Goal: Task Accomplishment & Management: Use online tool/utility

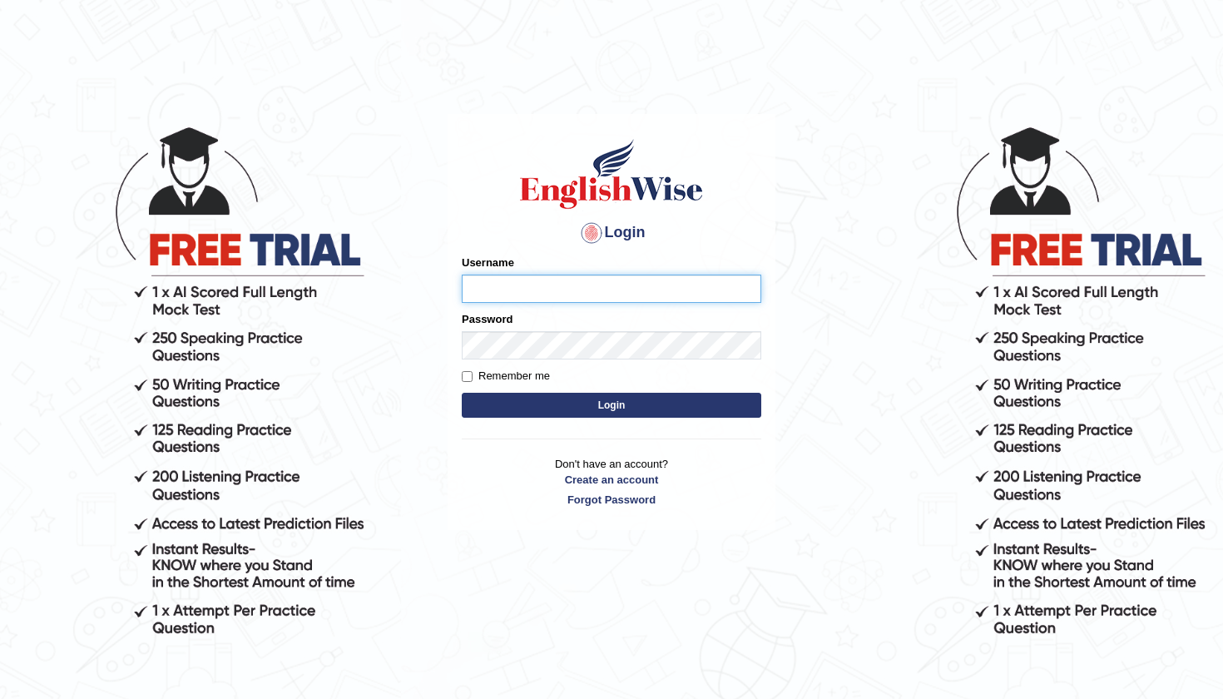
type input "diksha_pte"
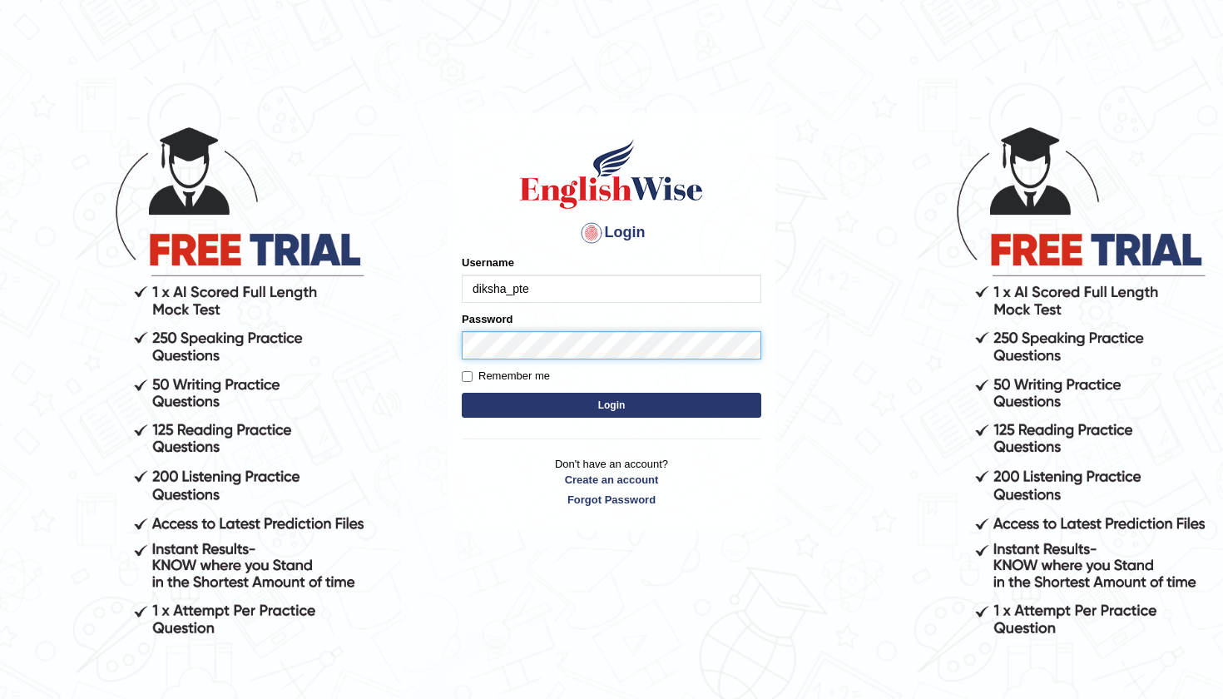
click at [612, 404] on button "Login" at bounding box center [612, 405] width 300 height 25
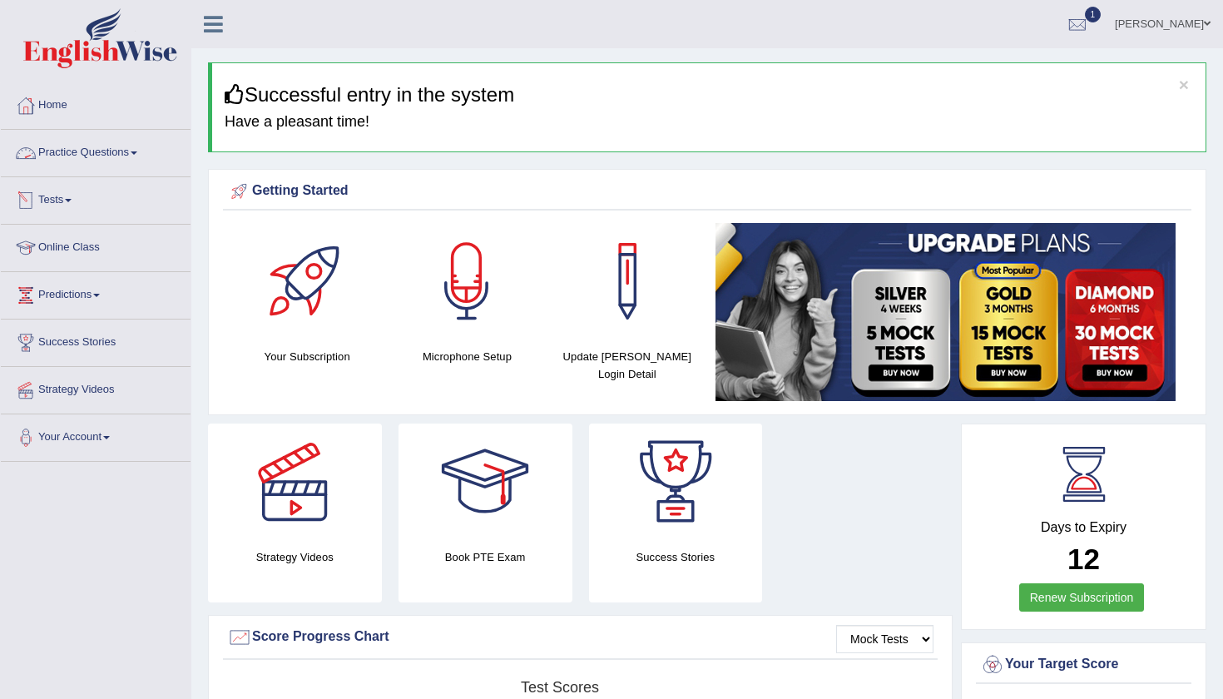
click at [105, 165] on link "Practice Questions" at bounding box center [96, 151] width 190 height 42
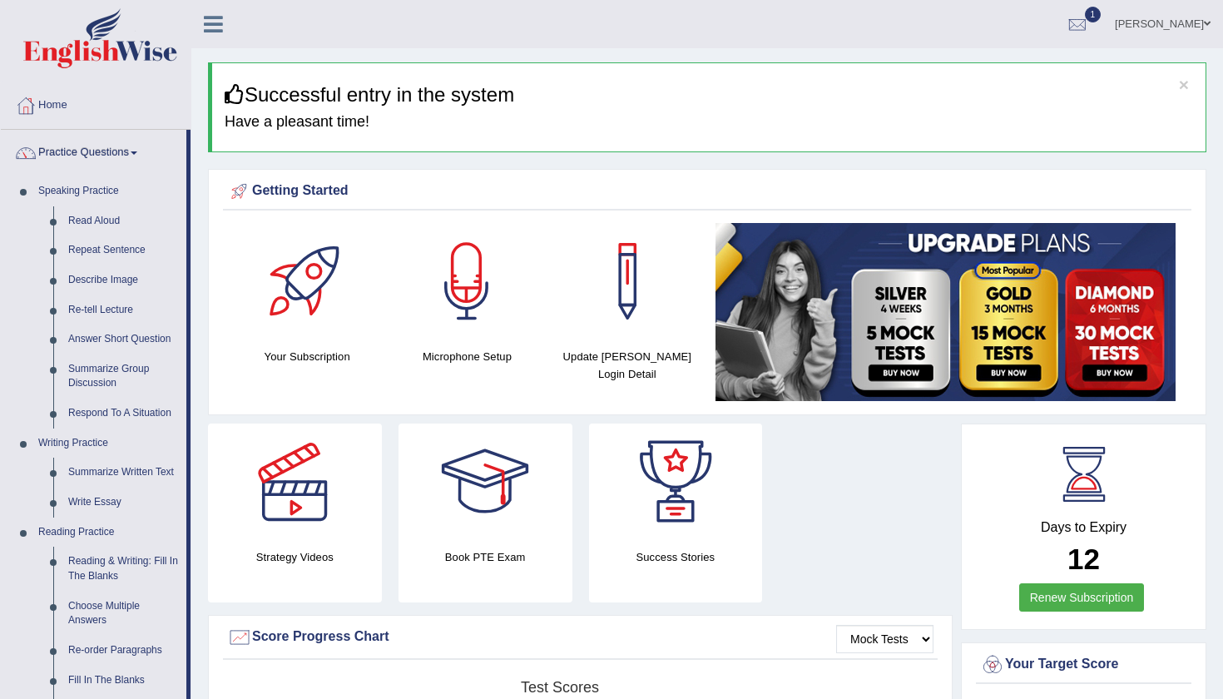
click at [111, 152] on link "Practice Questions" at bounding box center [94, 151] width 186 height 42
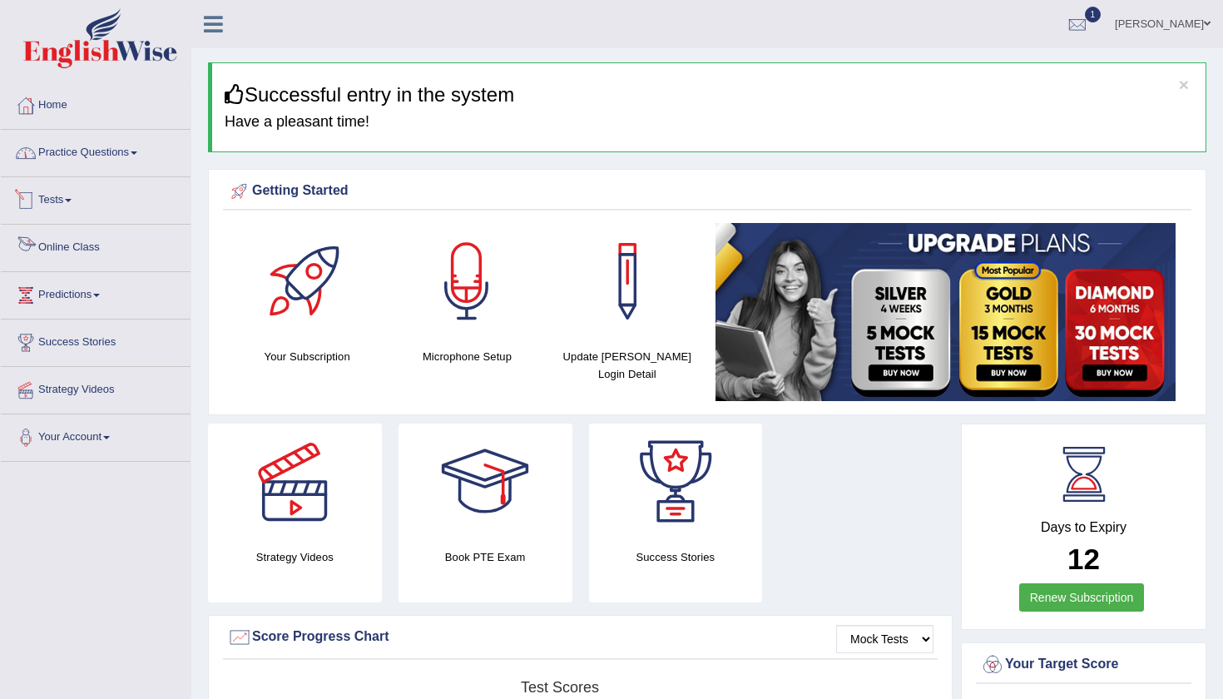
click at [60, 196] on link "Tests" at bounding box center [96, 198] width 190 height 42
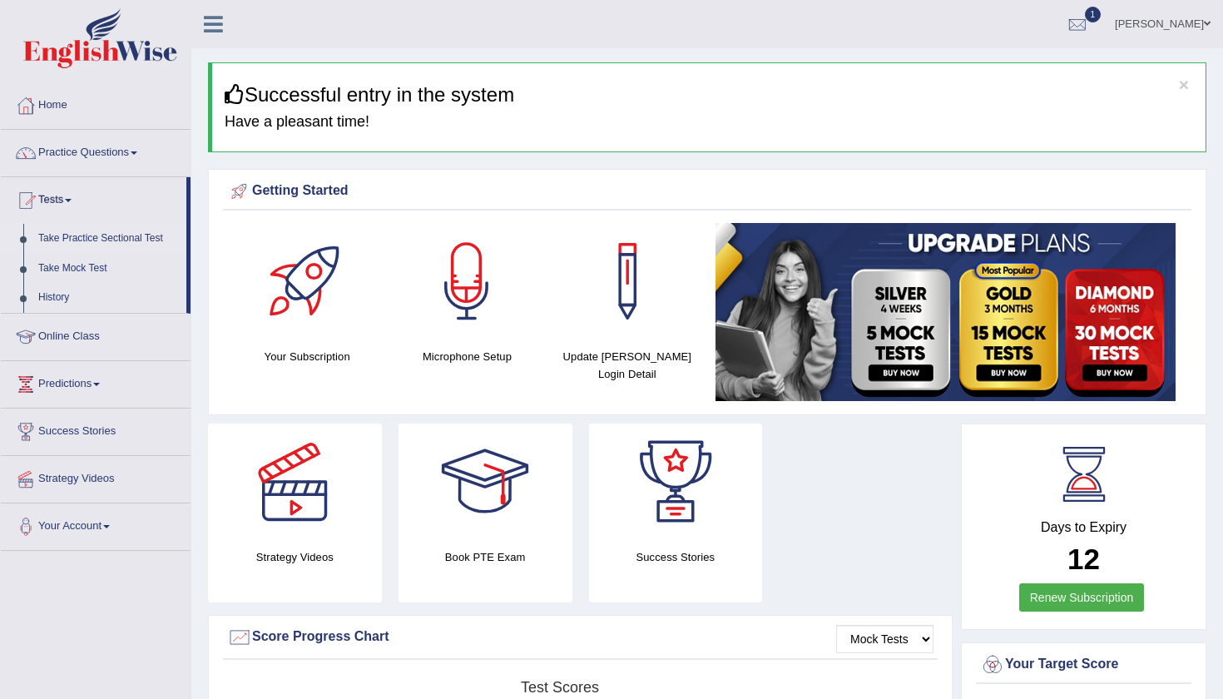
click at [58, 240] on link "Take Practice Sectional Test" at bounding box center [109, 239] width 156 height 30
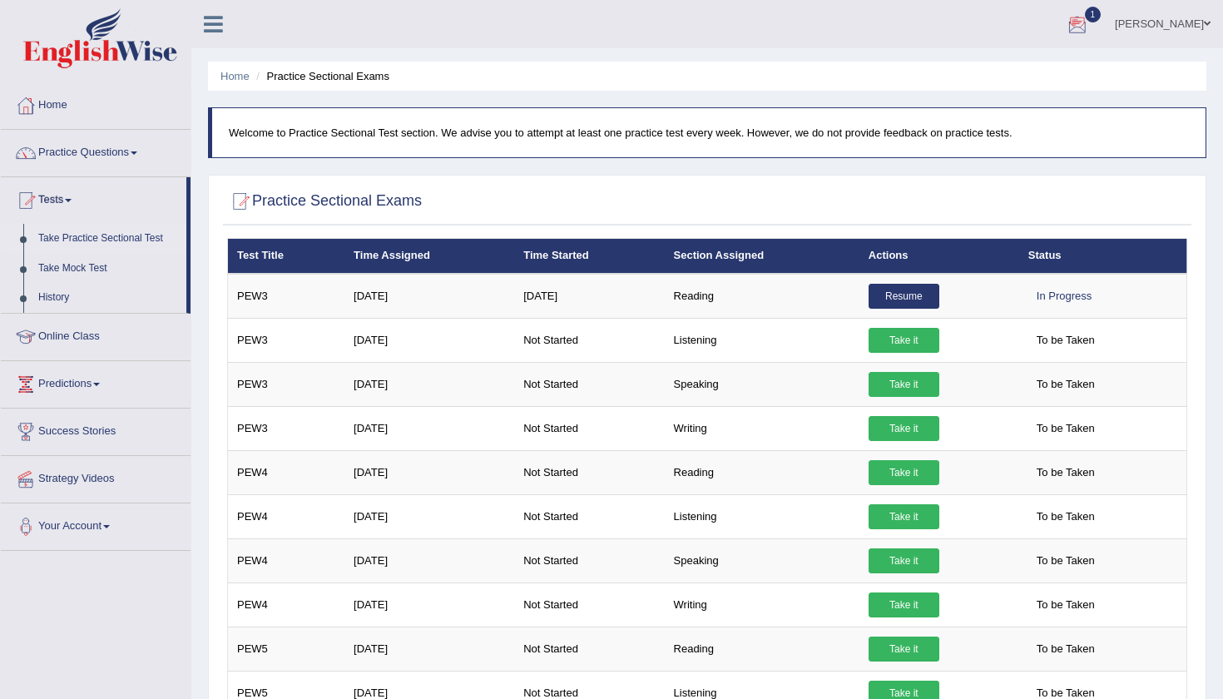
click at [1090, 32] on div at bounding box center [1077, 24] width 25 height 25
click at [1037, 78] on span "Exam evaluated" at bounding box center [977, 83] width 221 height 13
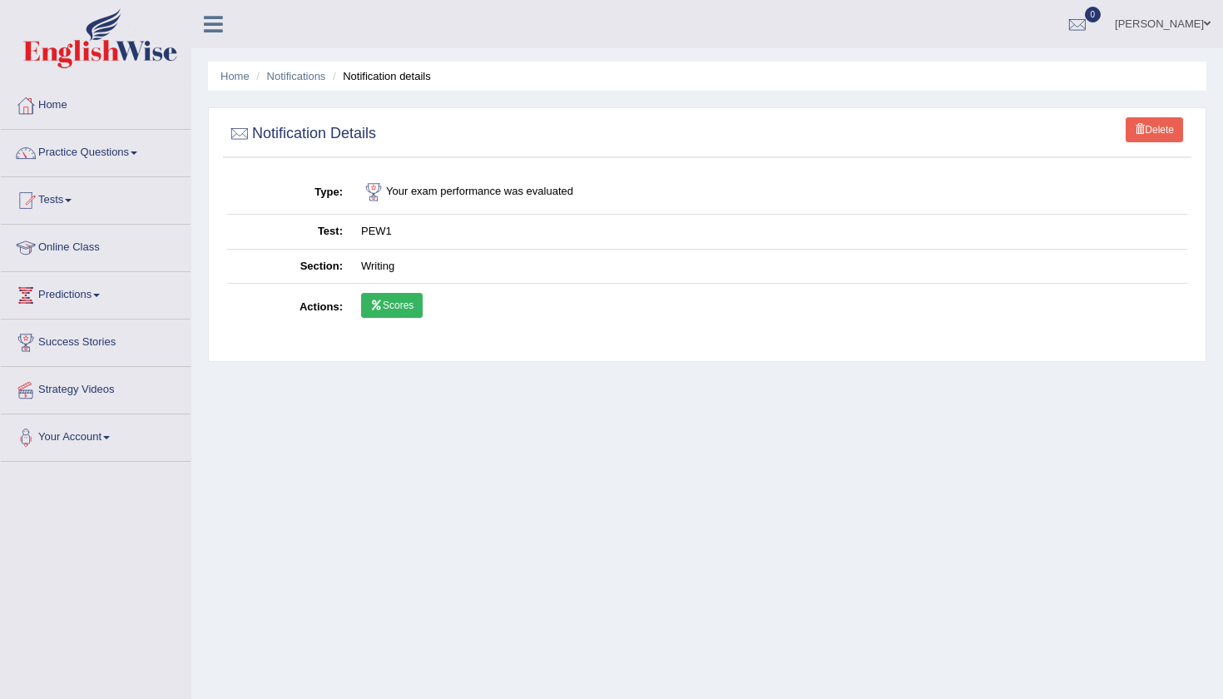
click at [392, 300] on link "Scores" at bounding box center [392, 305] width 62 height 25
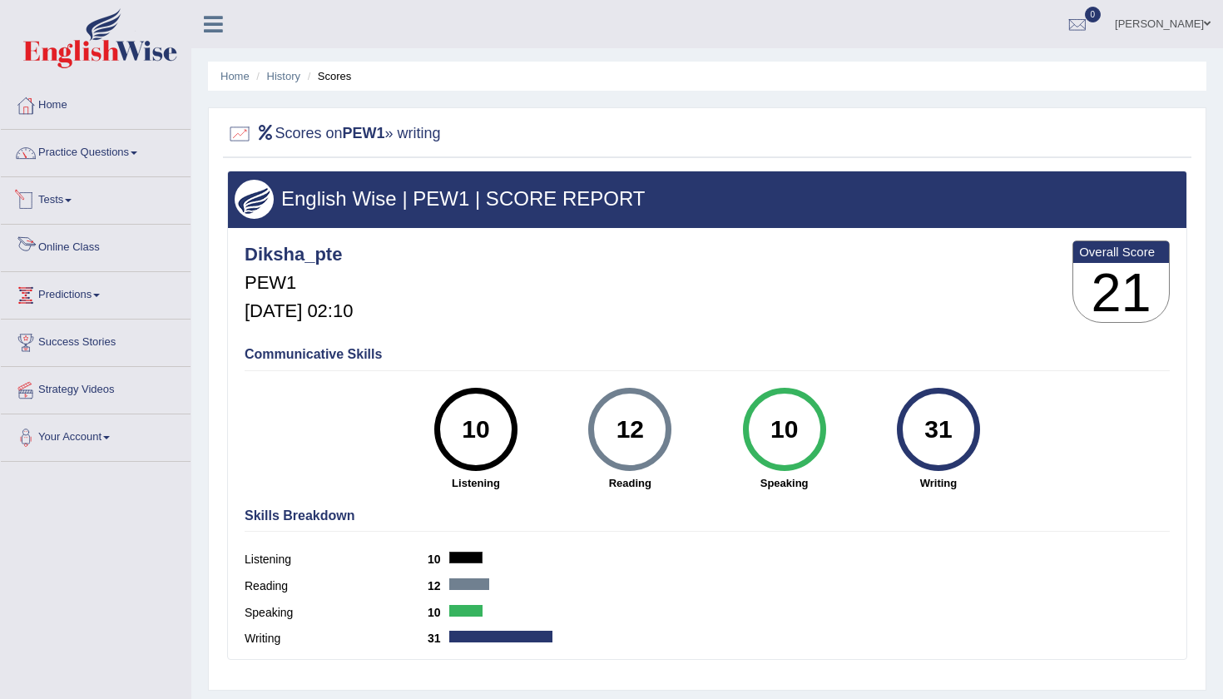
click at [79, 202] on link "Tests" at bounding box center [96, 198] width 190 height 42
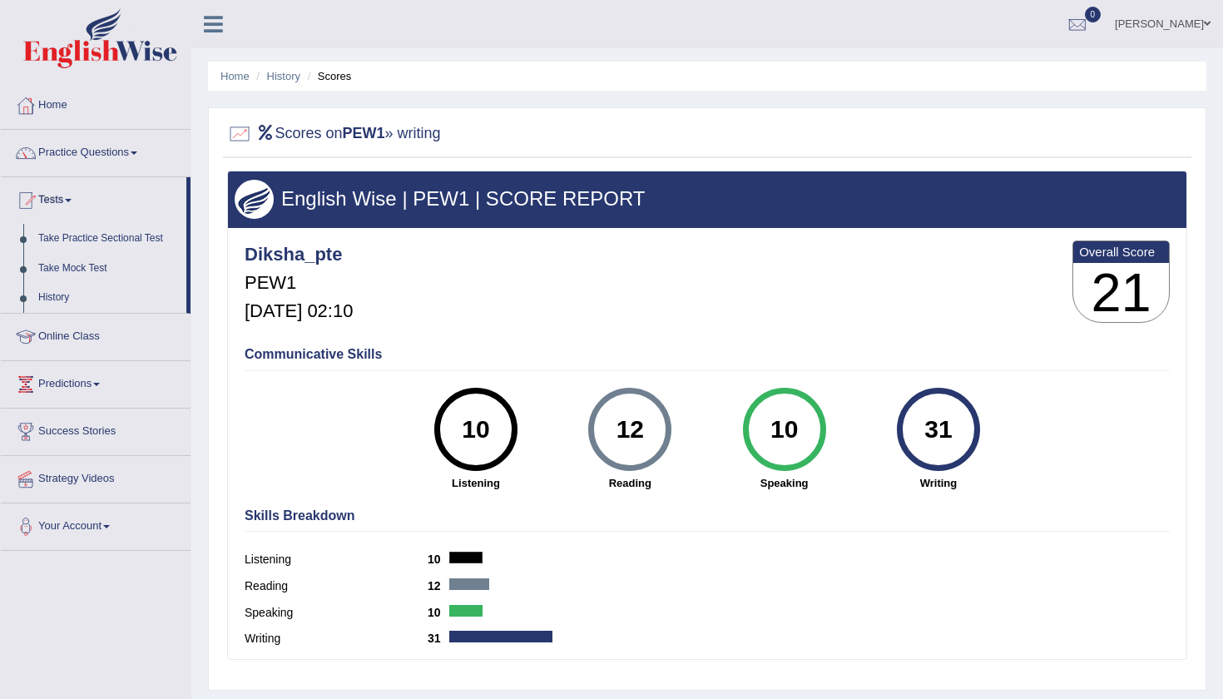
click at [77, 240] on link "Take Practice Sectional Test" at bounding box center [109, 239] width 156 height 30
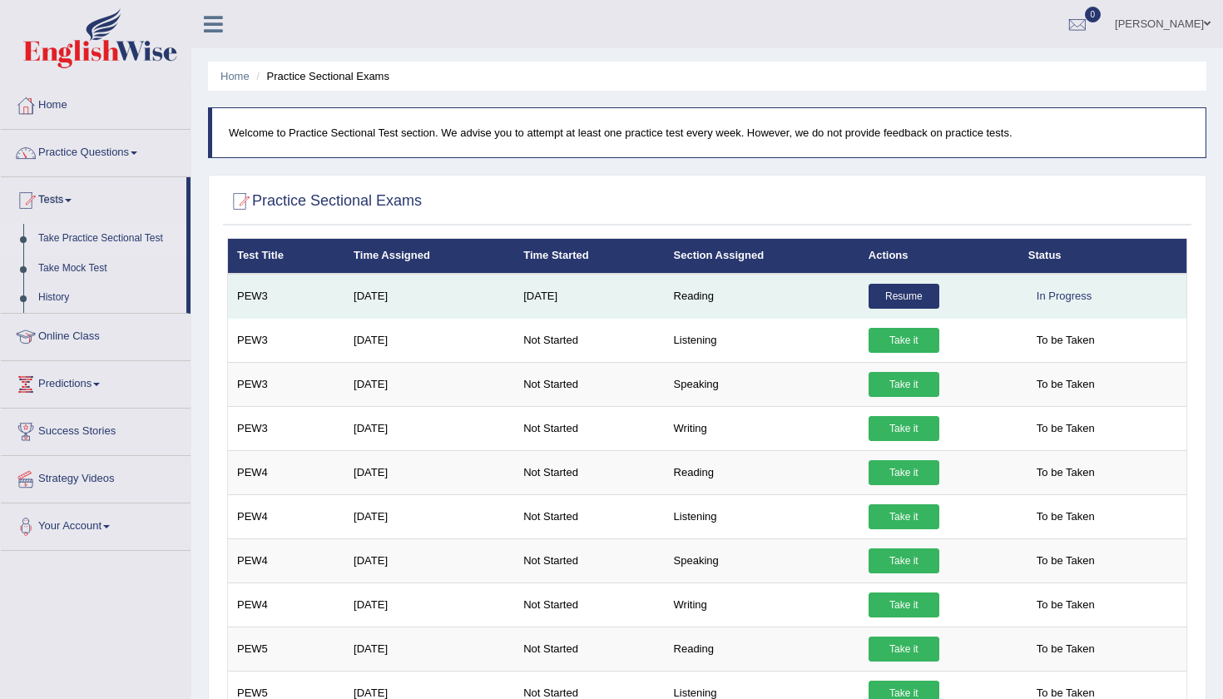
click at [913, 292] on link "Resume" at bounding box center [904, 296] width 71 height 25
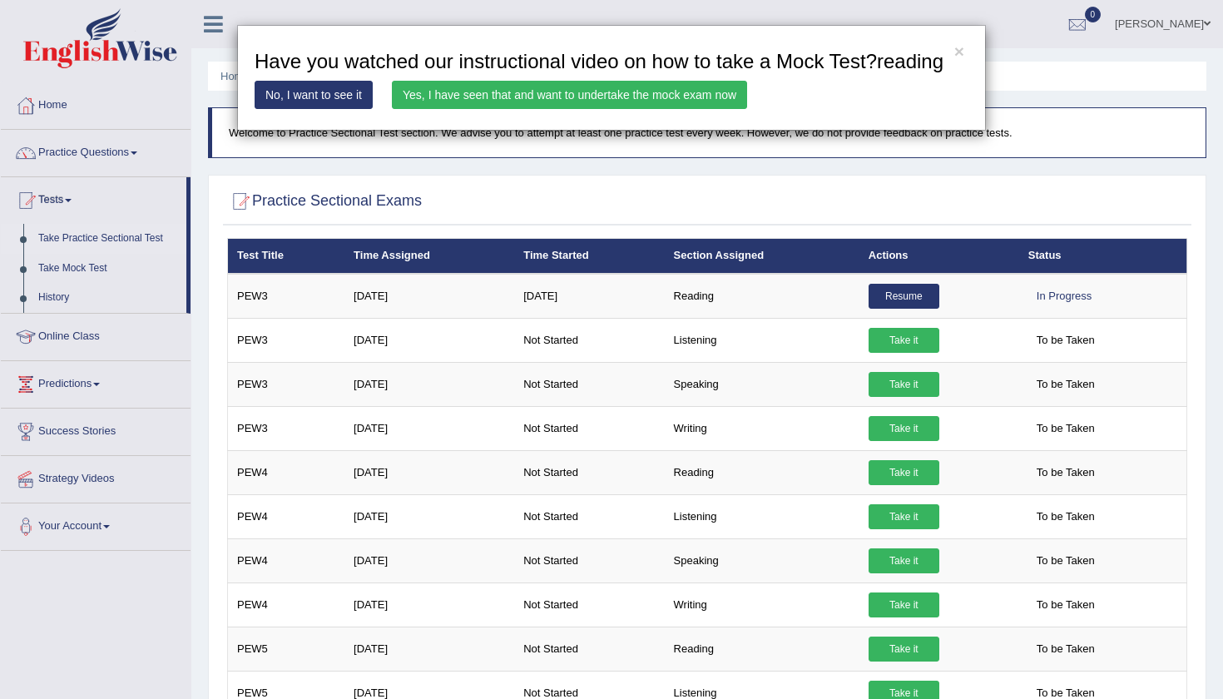
click at [646, 109] on link "Yes, I have seen that and want to undertake the mock exam now" at bounding box center [569, 95] width 355 height 28
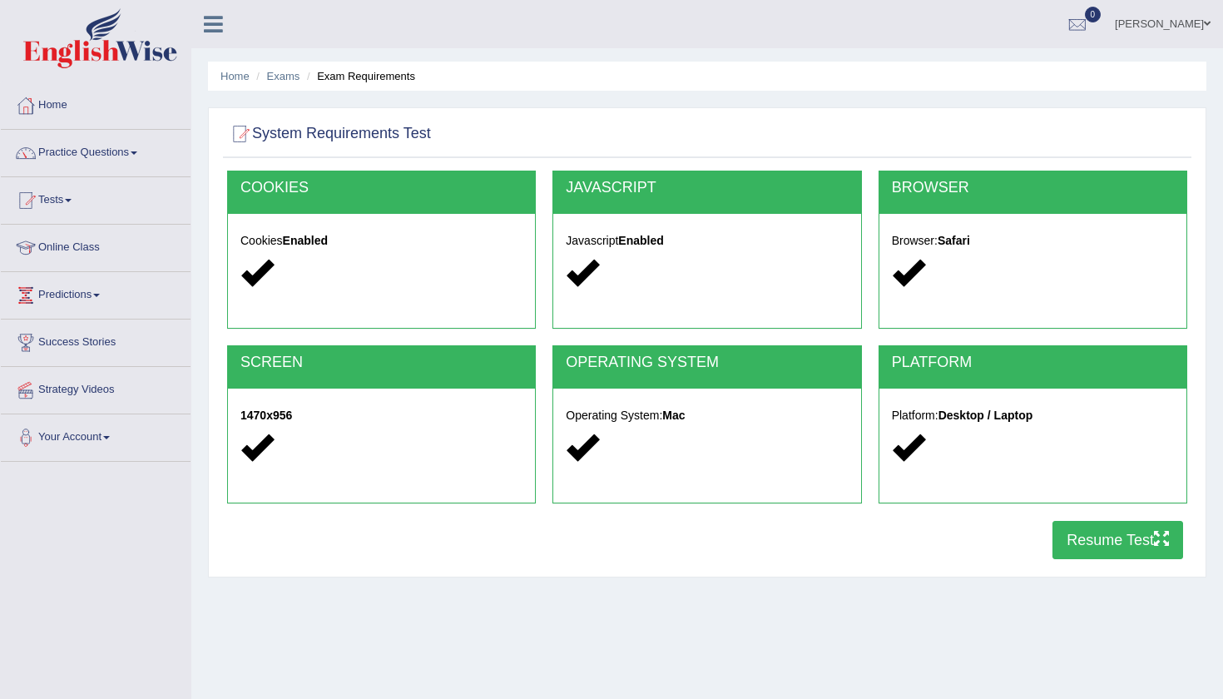
click at [1070, 539] on button "Resume Test" at bounding box center [1118, 540] width 131 height 38
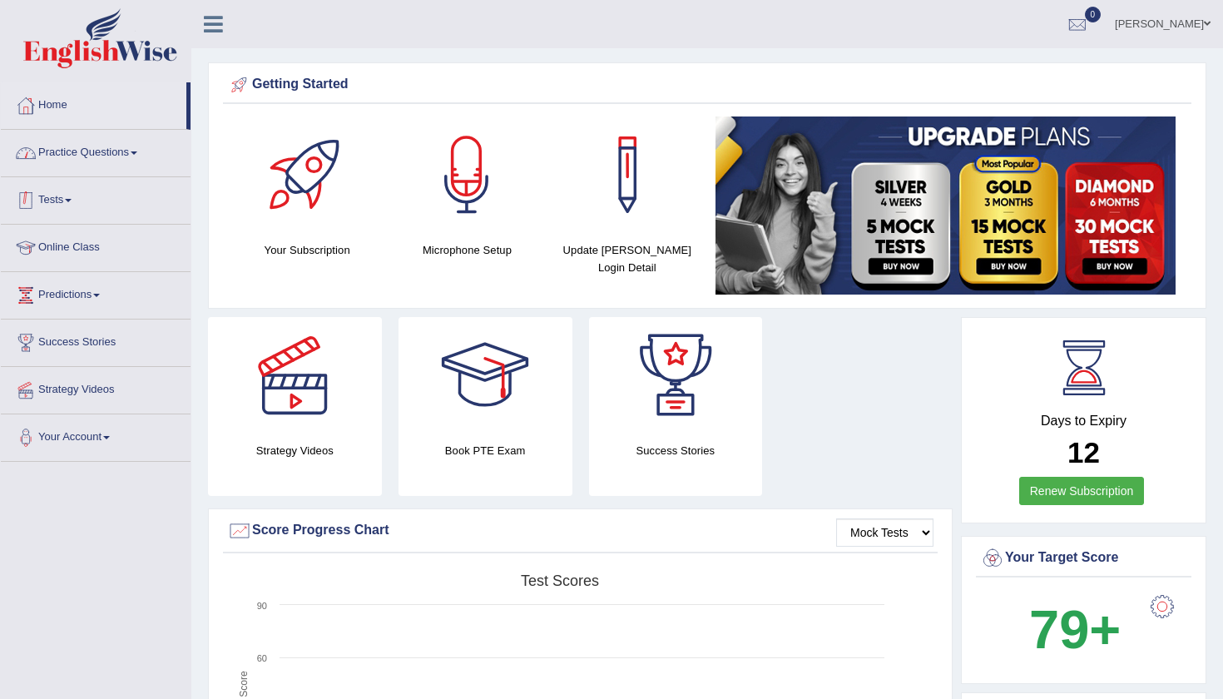
click at [71, 194] on link "Tests" at bounding box center [96, 198] width 190 height 42
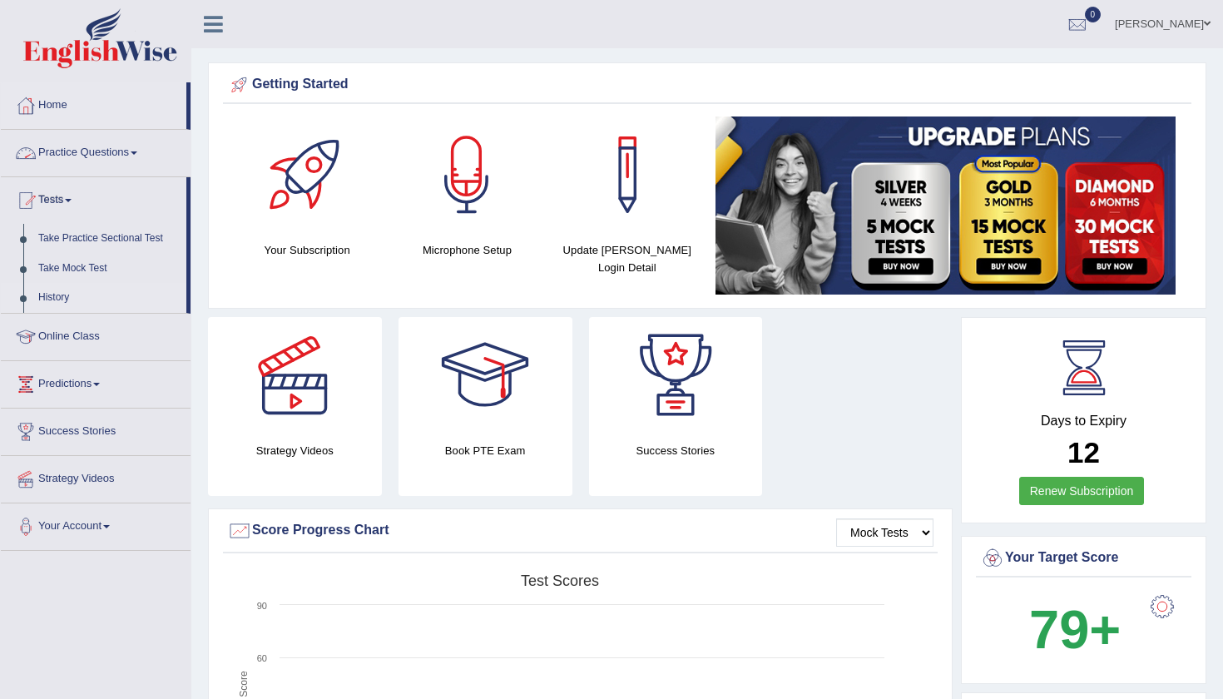
click at [57, 297] on link "History" at bounding box center [109, 298] width 156 height 30
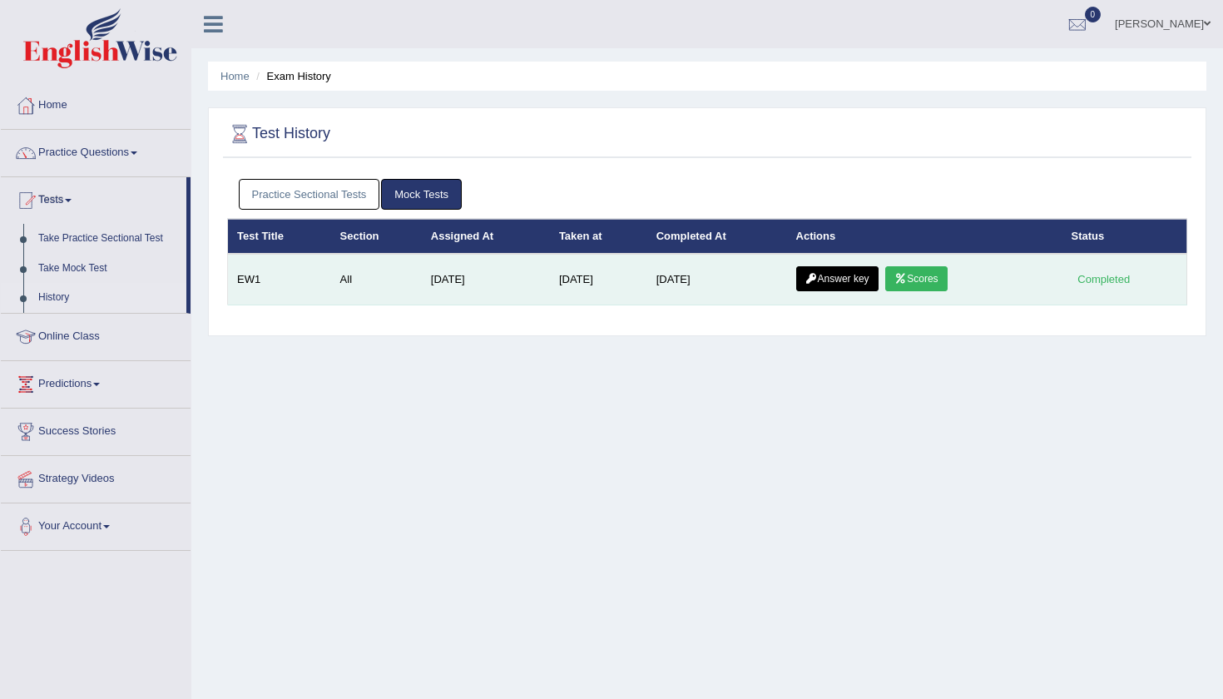
click at [943, 282] on link "Scores" at bounding box center [916, 278] width 62 height 25
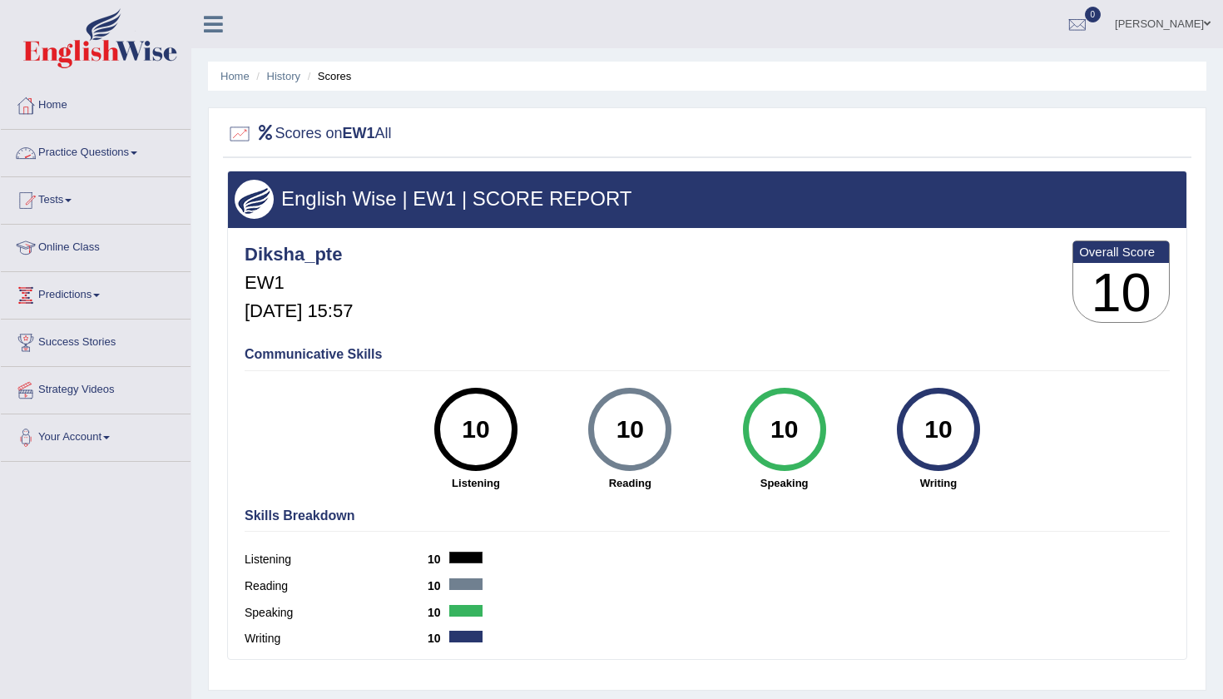
click at [78, 151] on link "Practice Questions" at bounding box center [96, 151] width 190 height 42
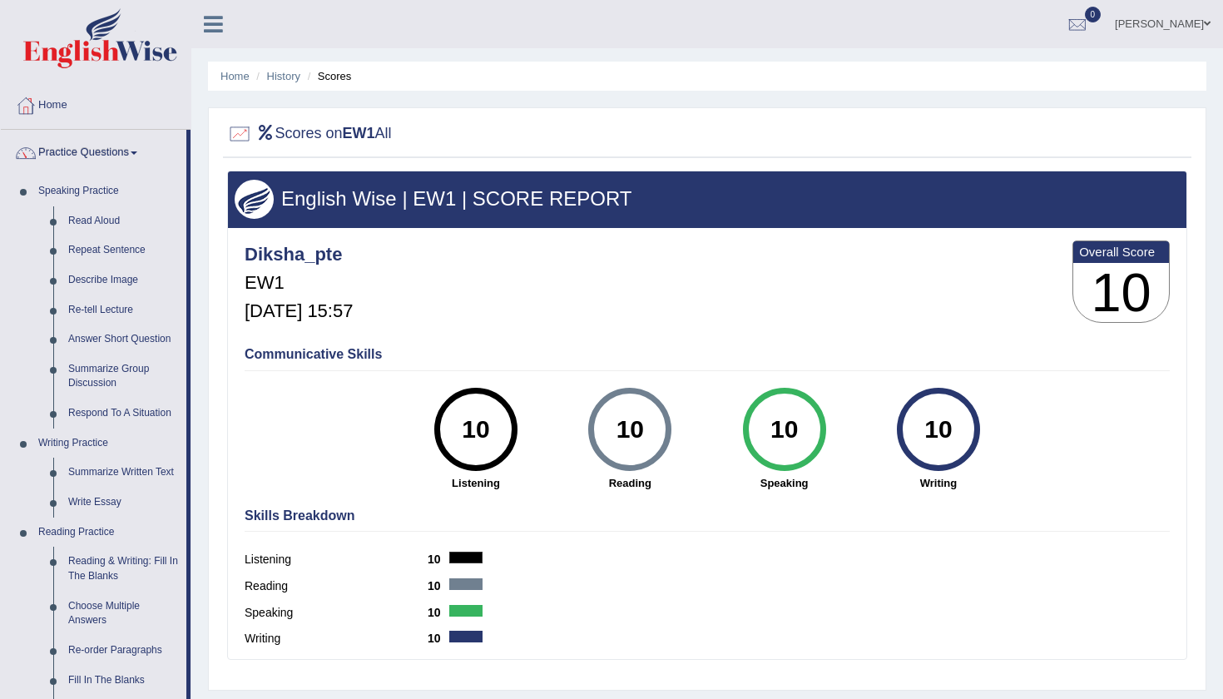
click at [78, 151] on link "Practice Questions" at bounding box center [94, 151] width 186 height 42
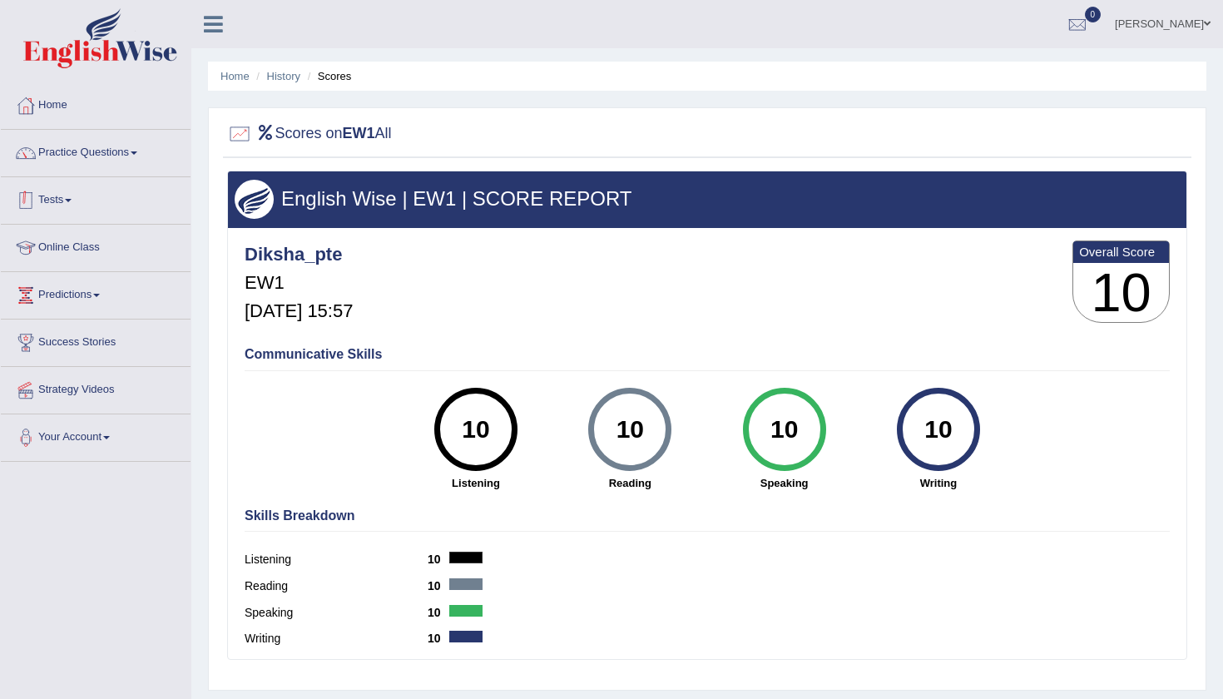
click at [49, 206] on link "Tests" at bounding box center [96, 198] width 190 height 42
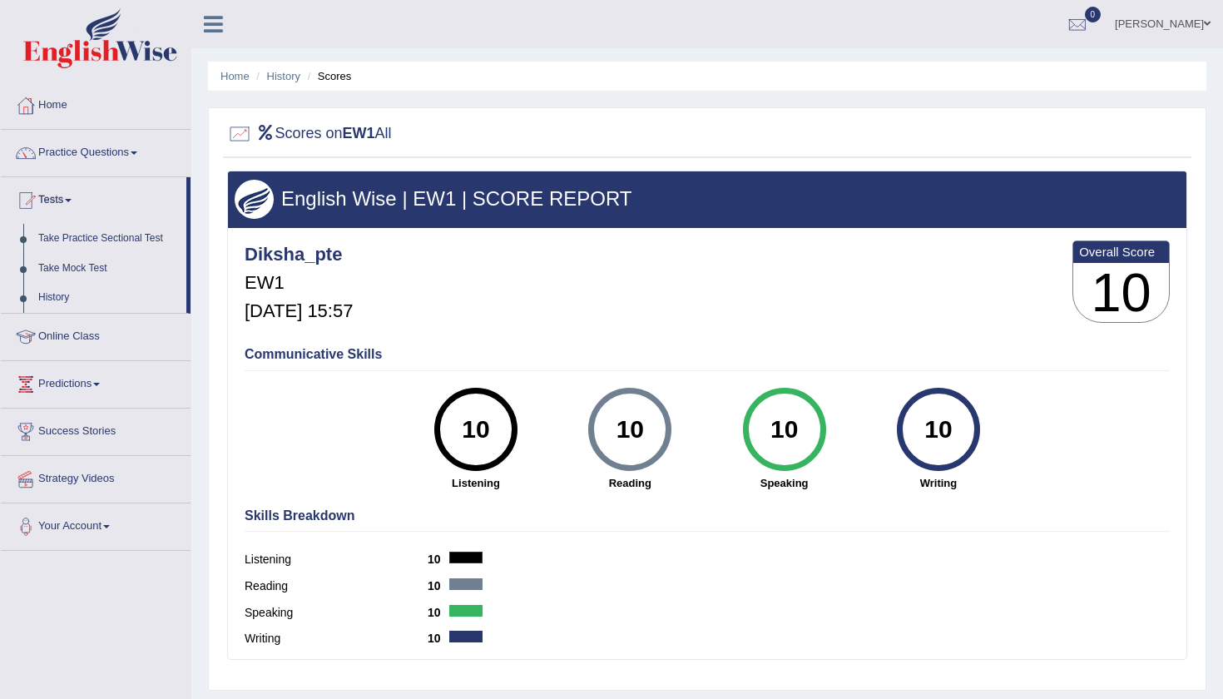
click at [76, 231] on link "Take Practice Sectional Test" at bounding box center [109, 239] width 156 height 30
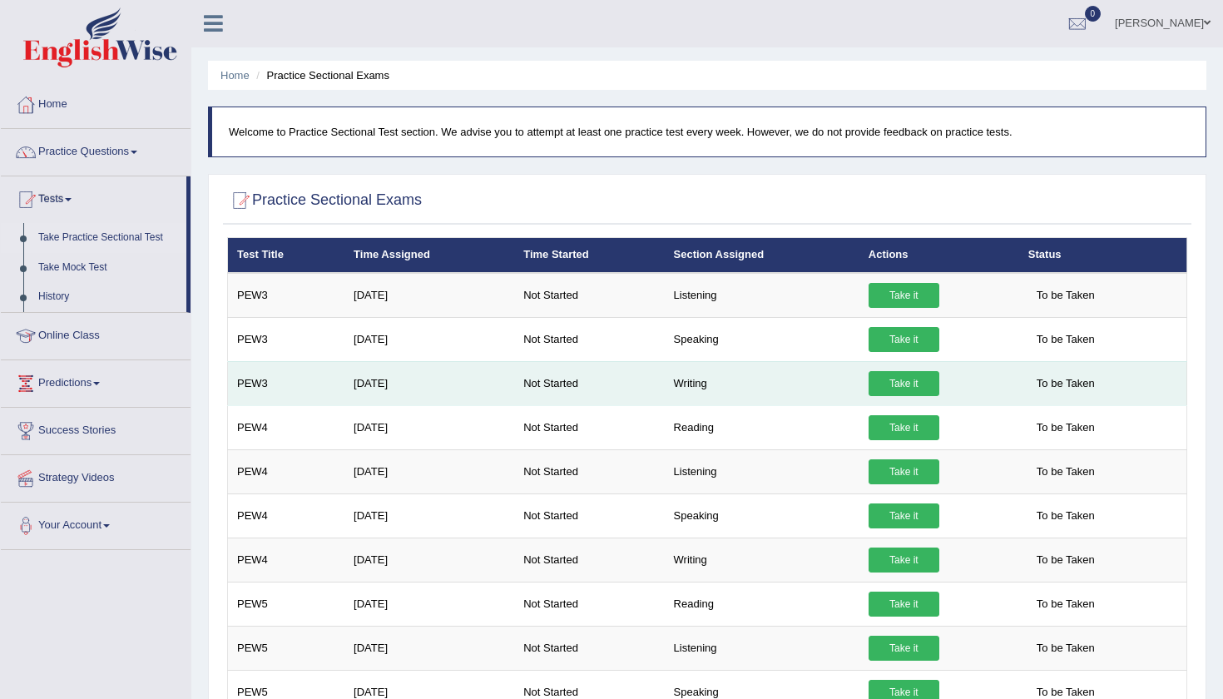
scroll to position [3, 0]
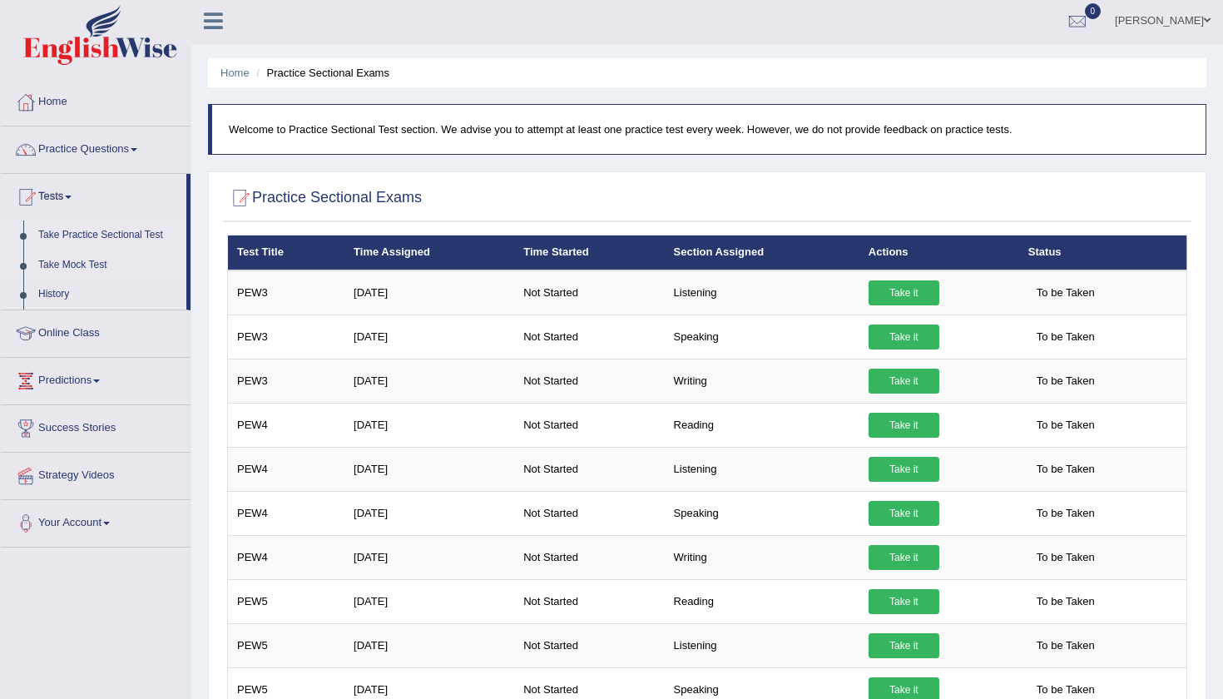
click at [92, 266] on link "Take Mock Test" at bounding box center [109, 265] width 156 height 30
